Goal: Task Accomplishment & Management: Manage account settings

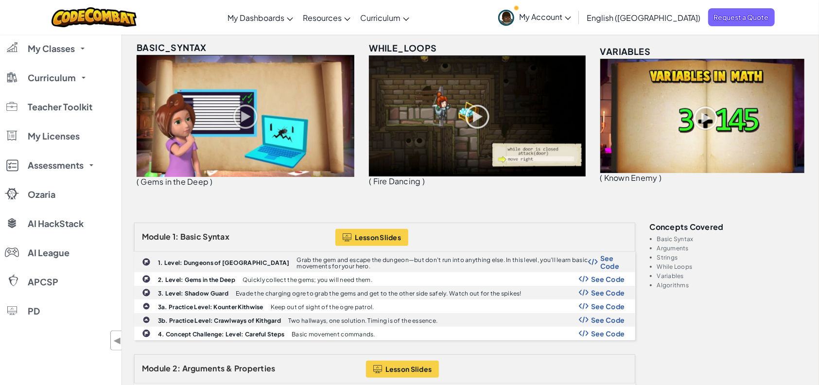
scroll to position [136, 0]
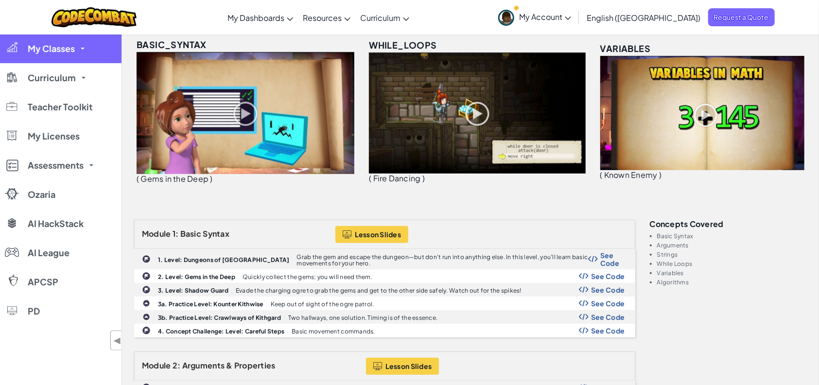
click at [70, 47] on span "My Classes" at bounding box center [51, 48] width 47 height 9
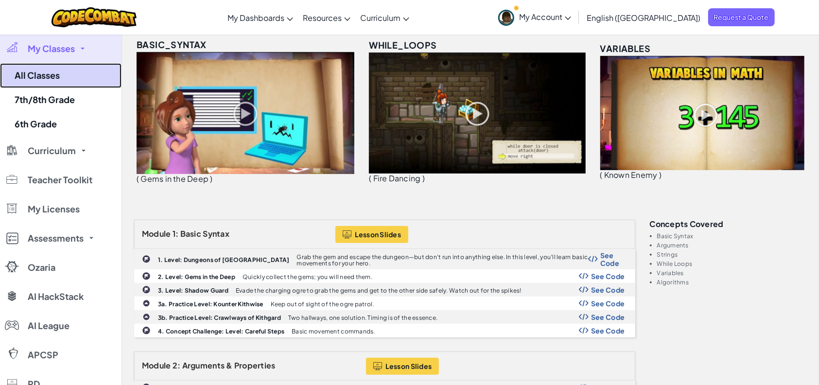
click at [59, 72] on link "All Classes" at bounding box center [61, 75] width 122 height 25
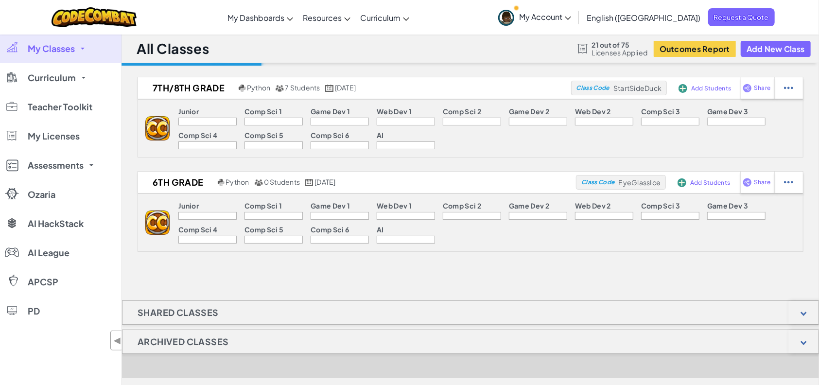
click at [59, 73] on span "Curriculum" at bounding box center [52, 77] width 48 height 9
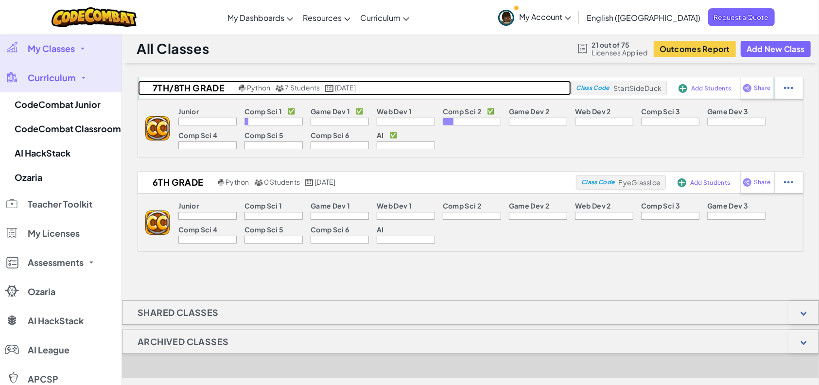
click at [175, 81] on h2 "7th/8th Grade" at bounding box center [187, 88] width 98 height 15
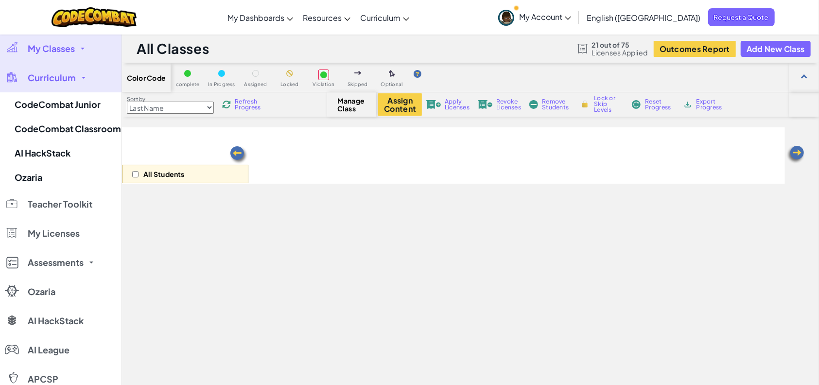
select select "560f1a9f22961295f9427742"
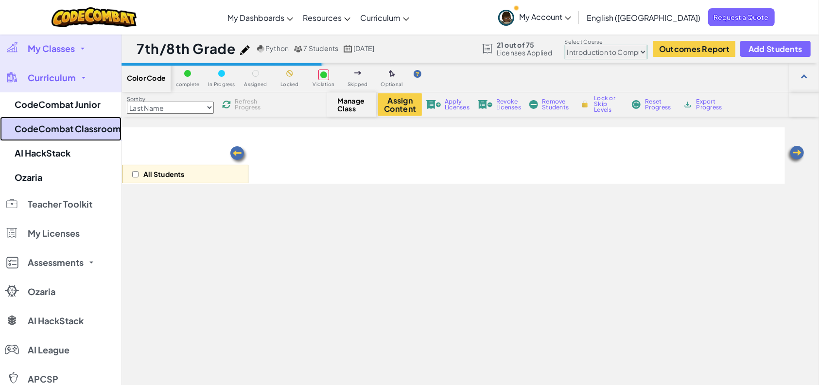
click at [65, 125] on link "CodeCombat Classroom" at bounding box center [61, 129] width 122 height 24
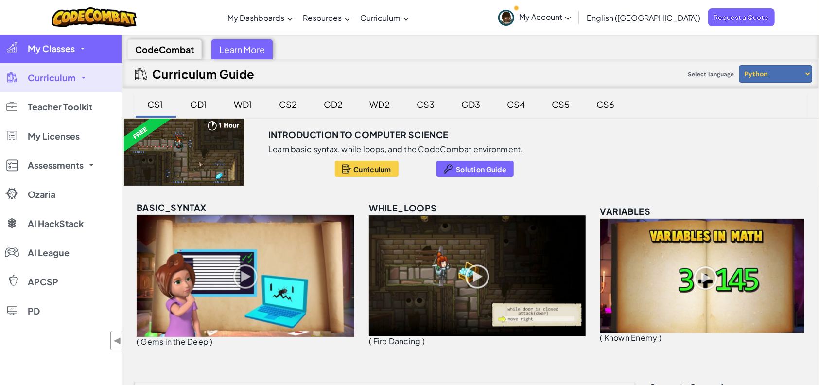
click at [61, 45] on span "My Classes" at bounding box center [51, 48] width 47 height 9
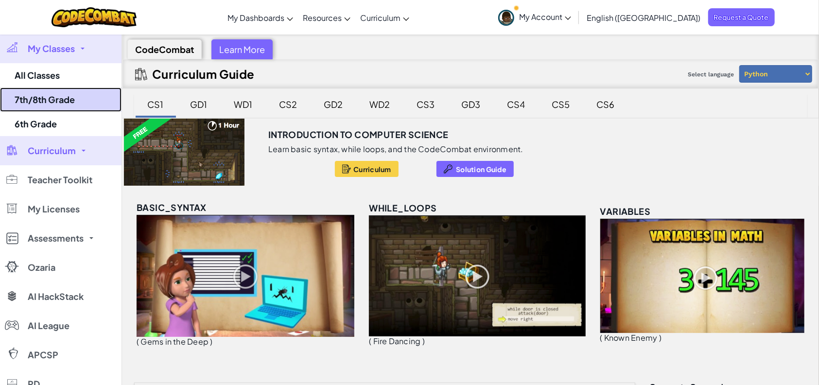
click at [46, 102] on link "7th/8th Grade" at bounding box center [61, 100] width 122 height 24
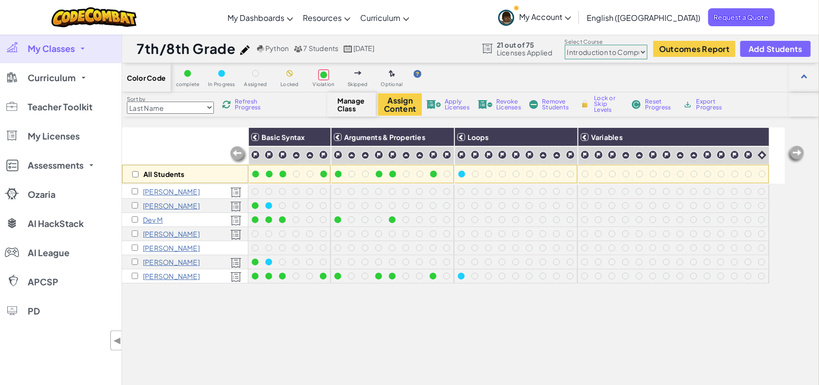
click at [582, 45] on select "Junior Introduction to Computer Science Game Development 1 Web Development 1 Co…" at bounding box center [606, 52] width 83 height 15
select select "5632661322961295f9428638"
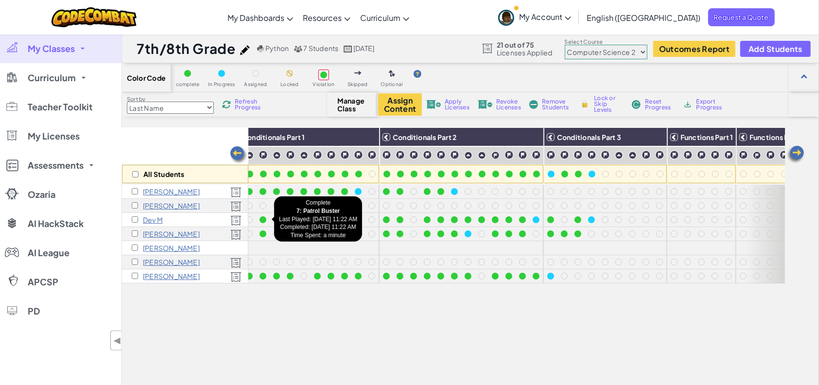
scroll to position [0, 86]
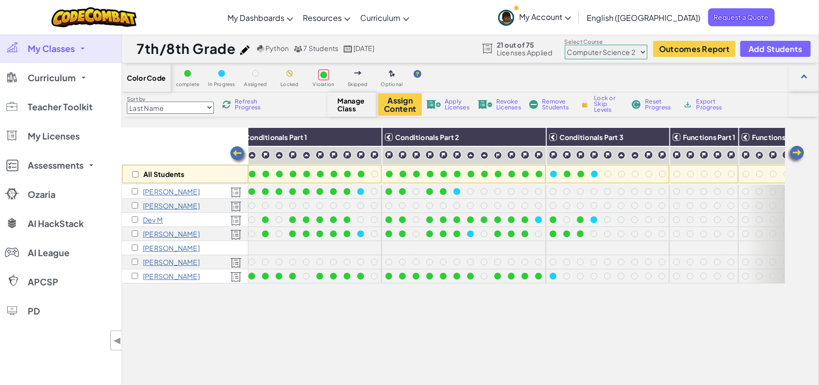
click at [68, 50] on span "My Classes" at bounding box center [51, 48] width 47 height 9
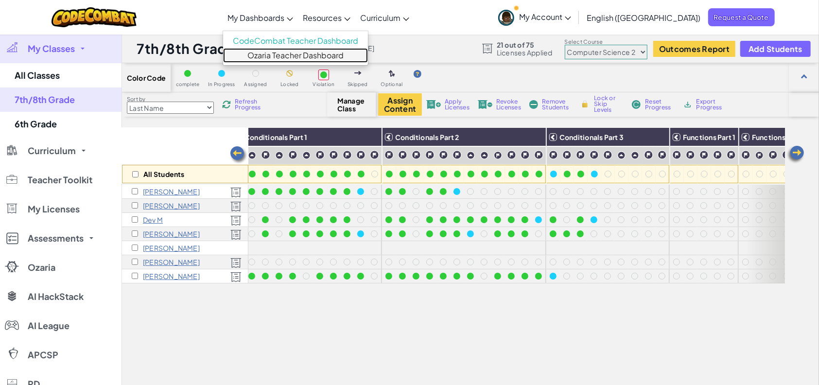
click at [305, 58] on link "Ozaria Teacher Dashboard" at bounding box center [295, 55] width 145 height 15
